Goal: Transaction & Acquisition: Purchase product/service

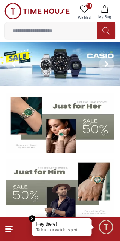
click at [38, 59] on img at bounding box center [60, 63] width 120 height 43
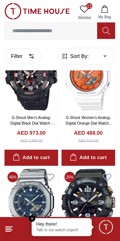
scroll to position [860, 0]
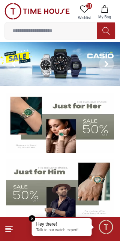
click at [81, 7] on icon at bounding box center [84, 8] width 9 height 9
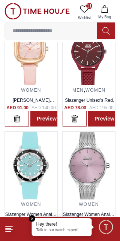
scroll to position [281, 0]
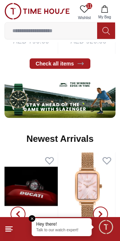
scroll to position [356, 0]
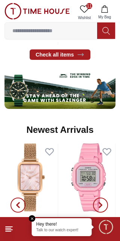
click at [99, 93] on img at bounding box center [59, 87] width 111 height 41
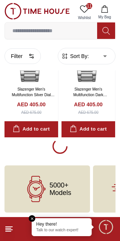
scroll to position [1402, 0]
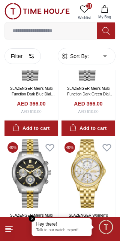
scroll to position [2670, 0]
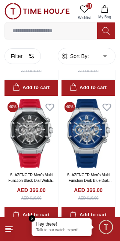
scroll to position [2838, 0]
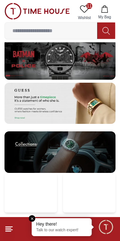
scroll to position [356, 0]
